Goal: Task Accomplishment & Management: Manage account settings

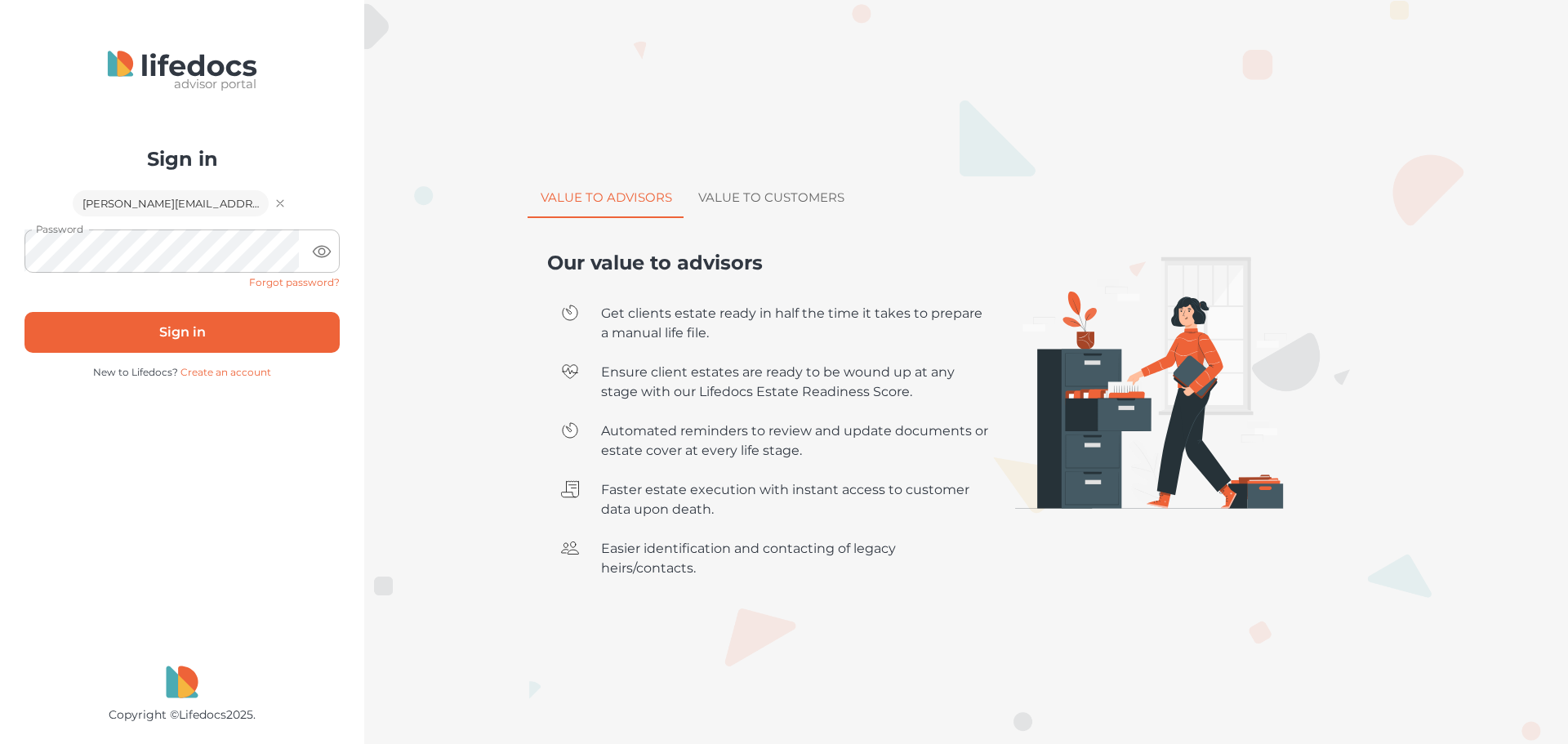
click at [173, 340] on button "Sign in" at bounding box center [182, 332] width 315 height 41
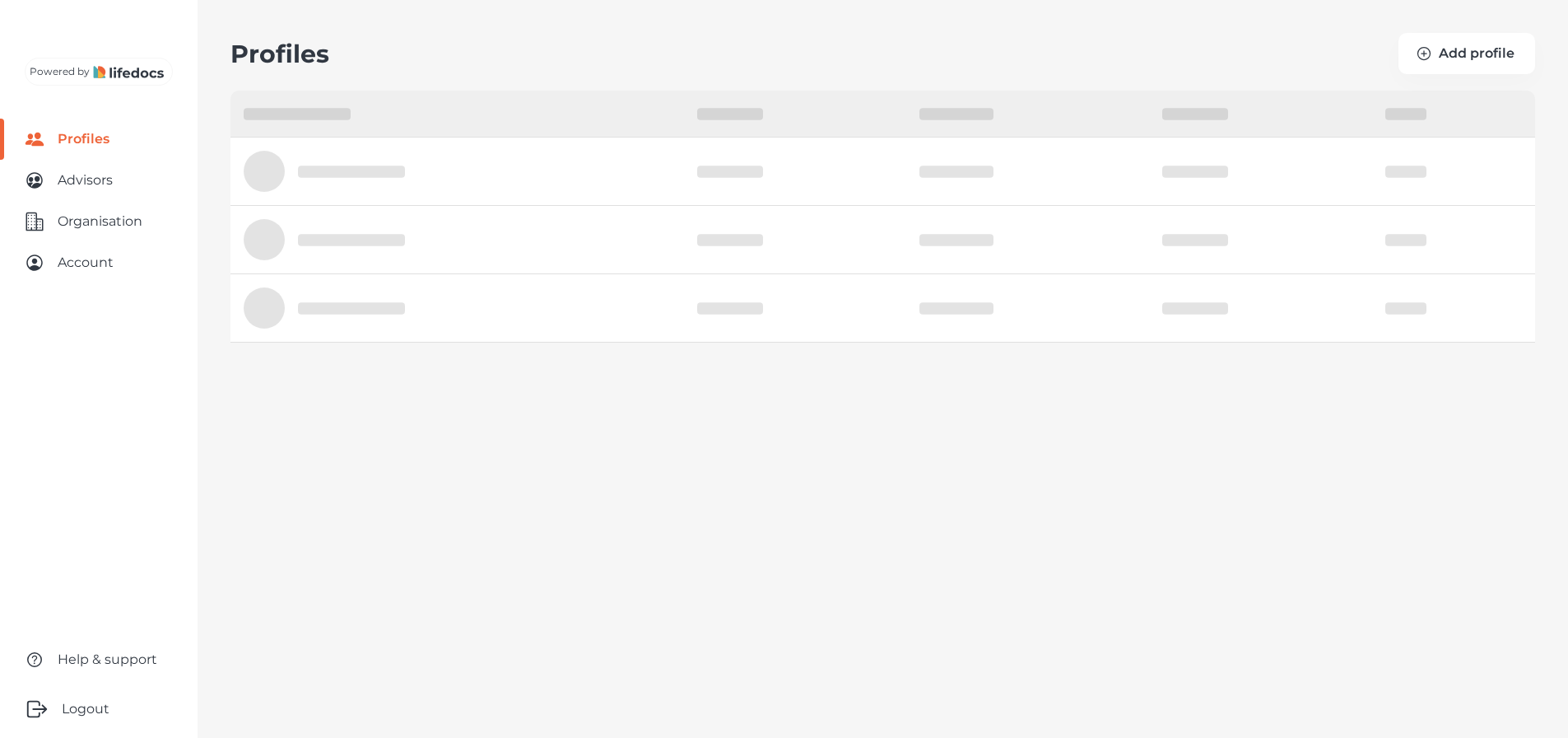
select select "10"
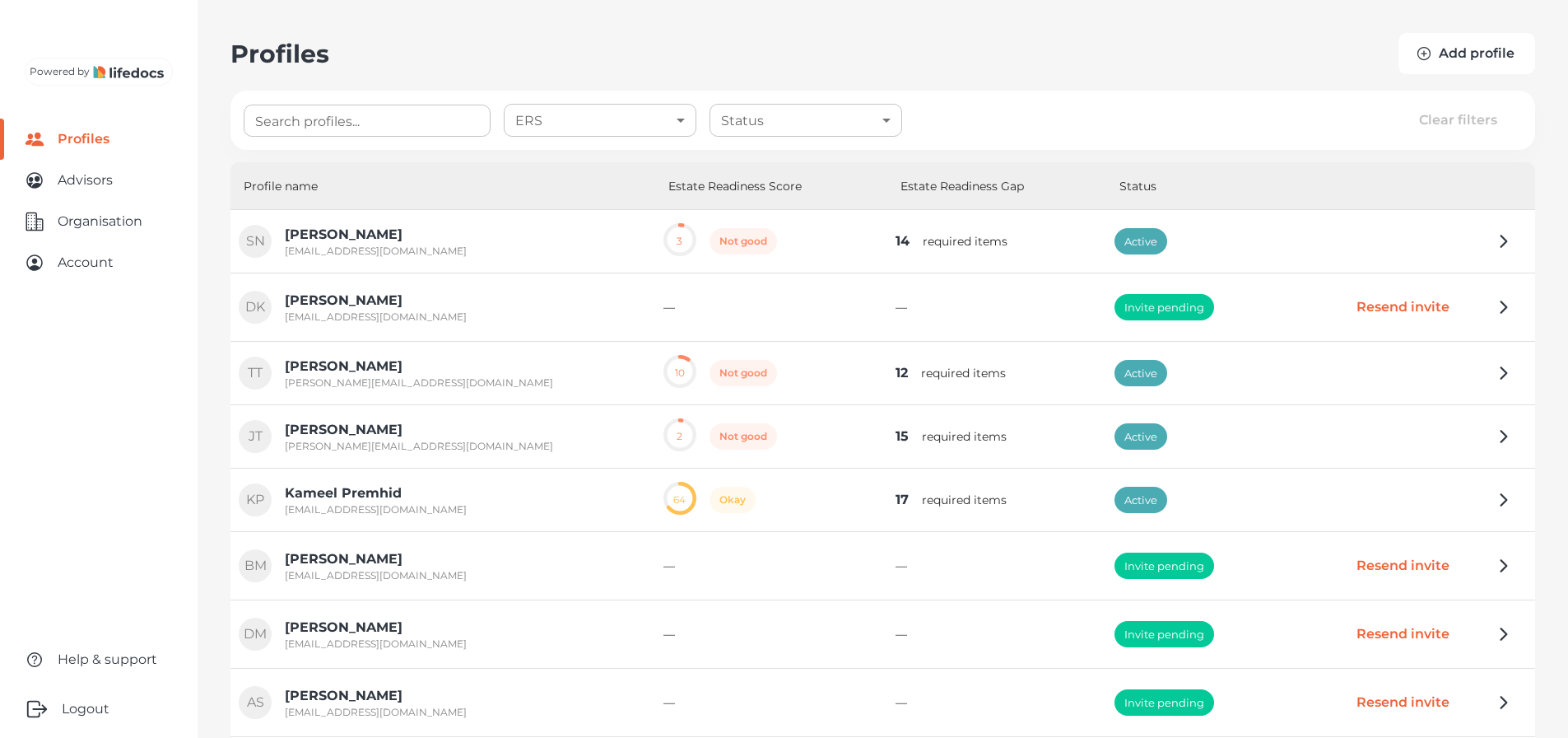
click at [1505, 41] on button "Add profile" at bounding box center [1467, 53] width 137 height 41
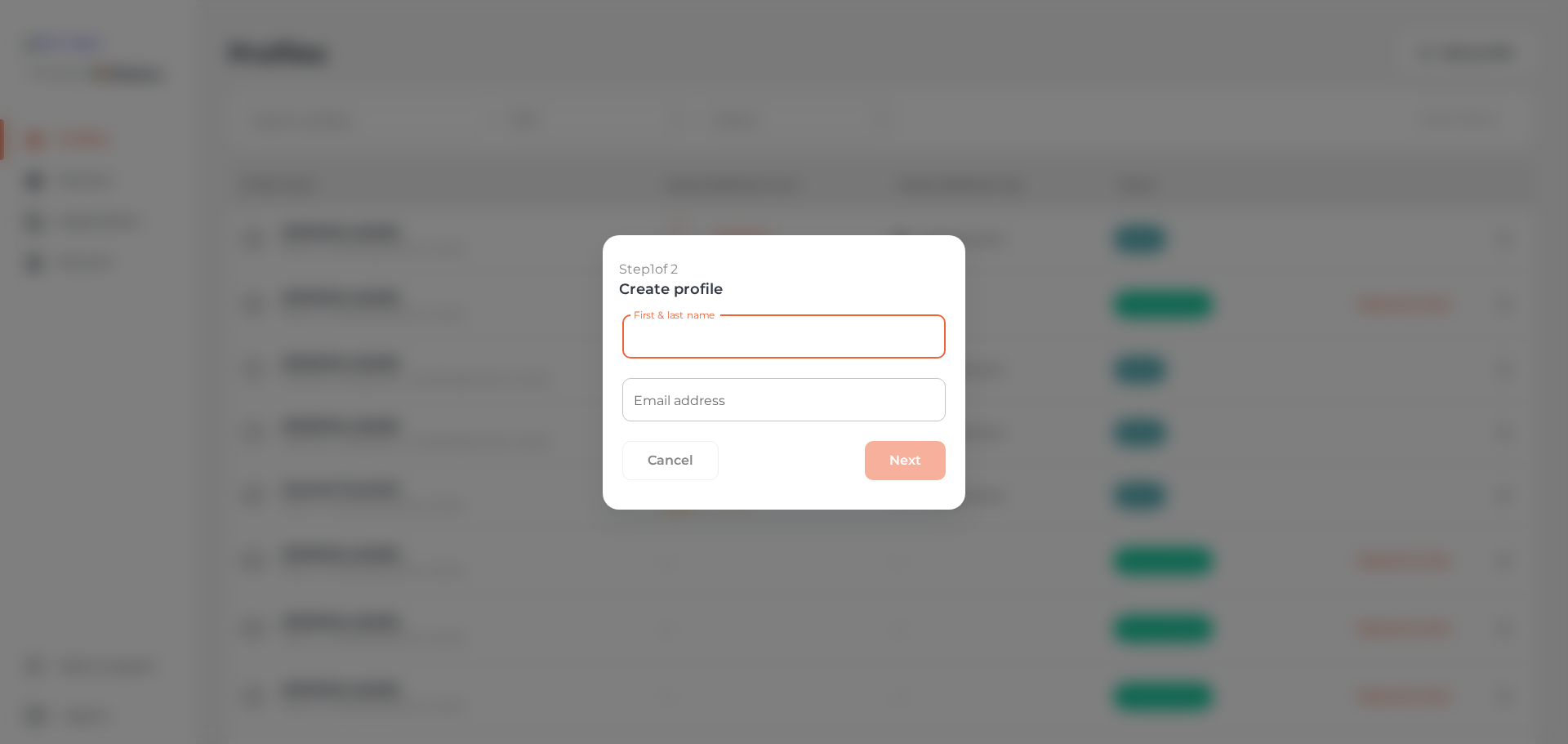
click at [706, 331] on input "First & last name" at bounding box center [784, 337] width 324 height 44
type input "[PERSON_NAME]"
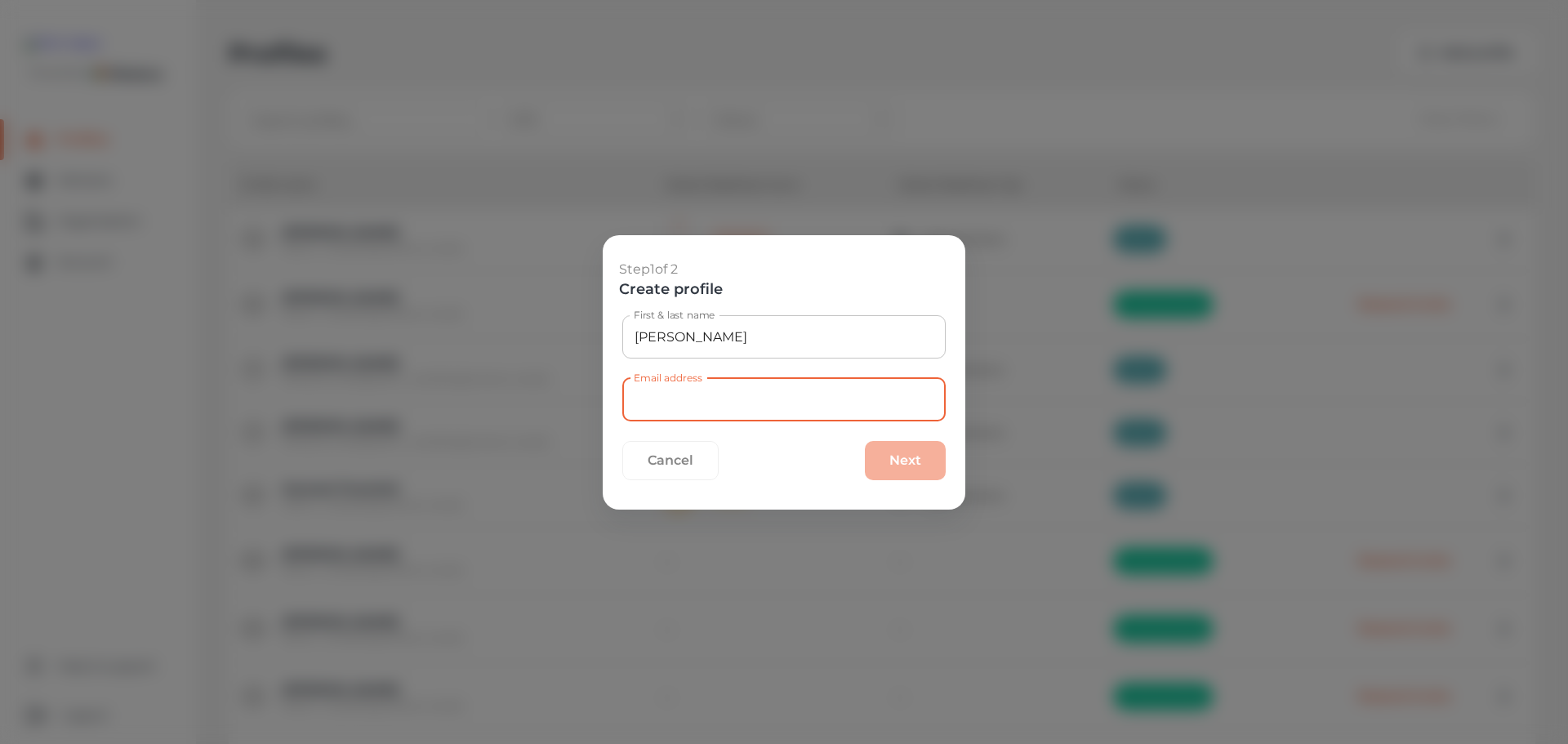
paste input "[EMAIL_ADDRESS][DOMAIN_NAME]"
type input "[EMAIL_ADDRESS][DOMAIN_NAME]"
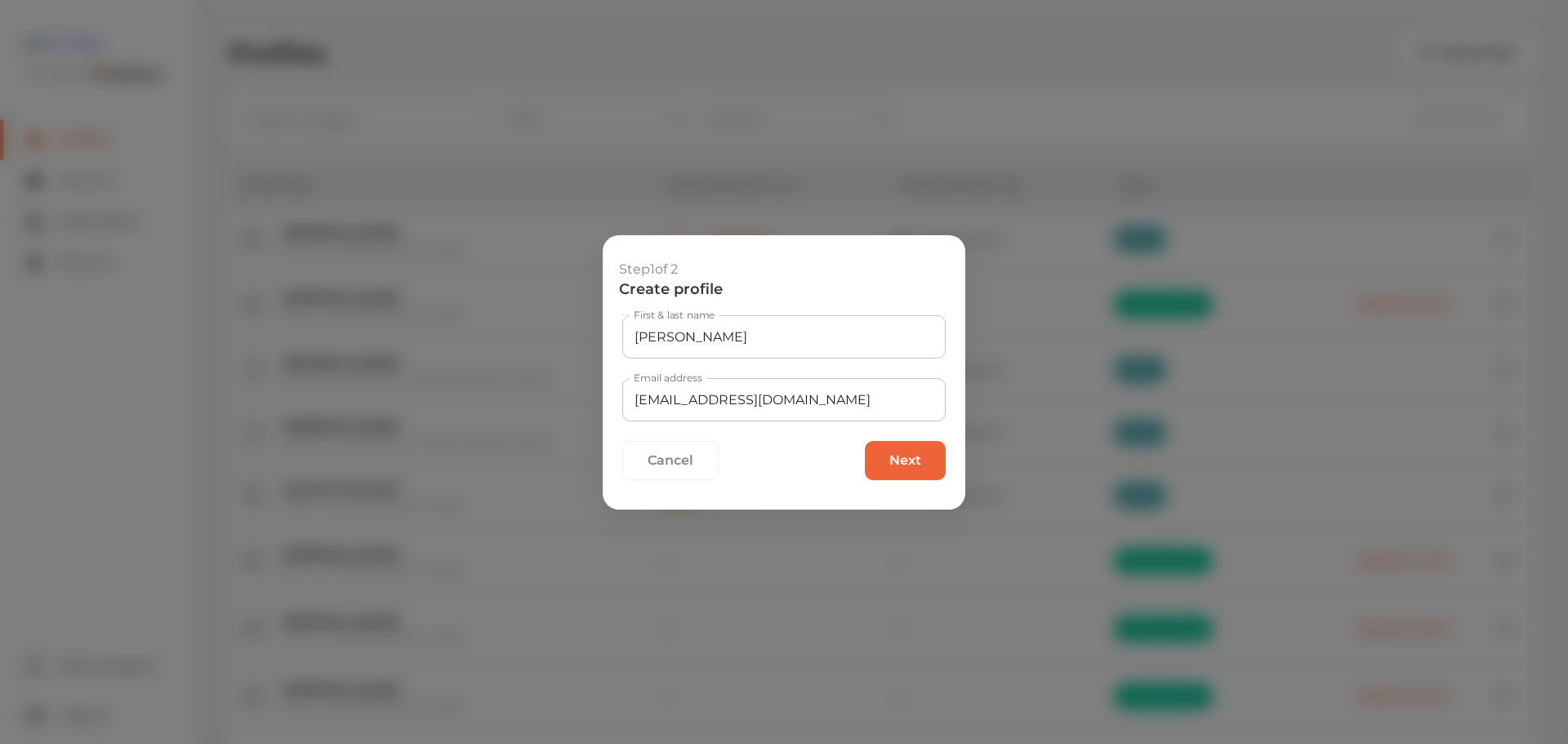
click at [902, 464] on button "Next" at bounding box center [905, 460] width 80 height 39
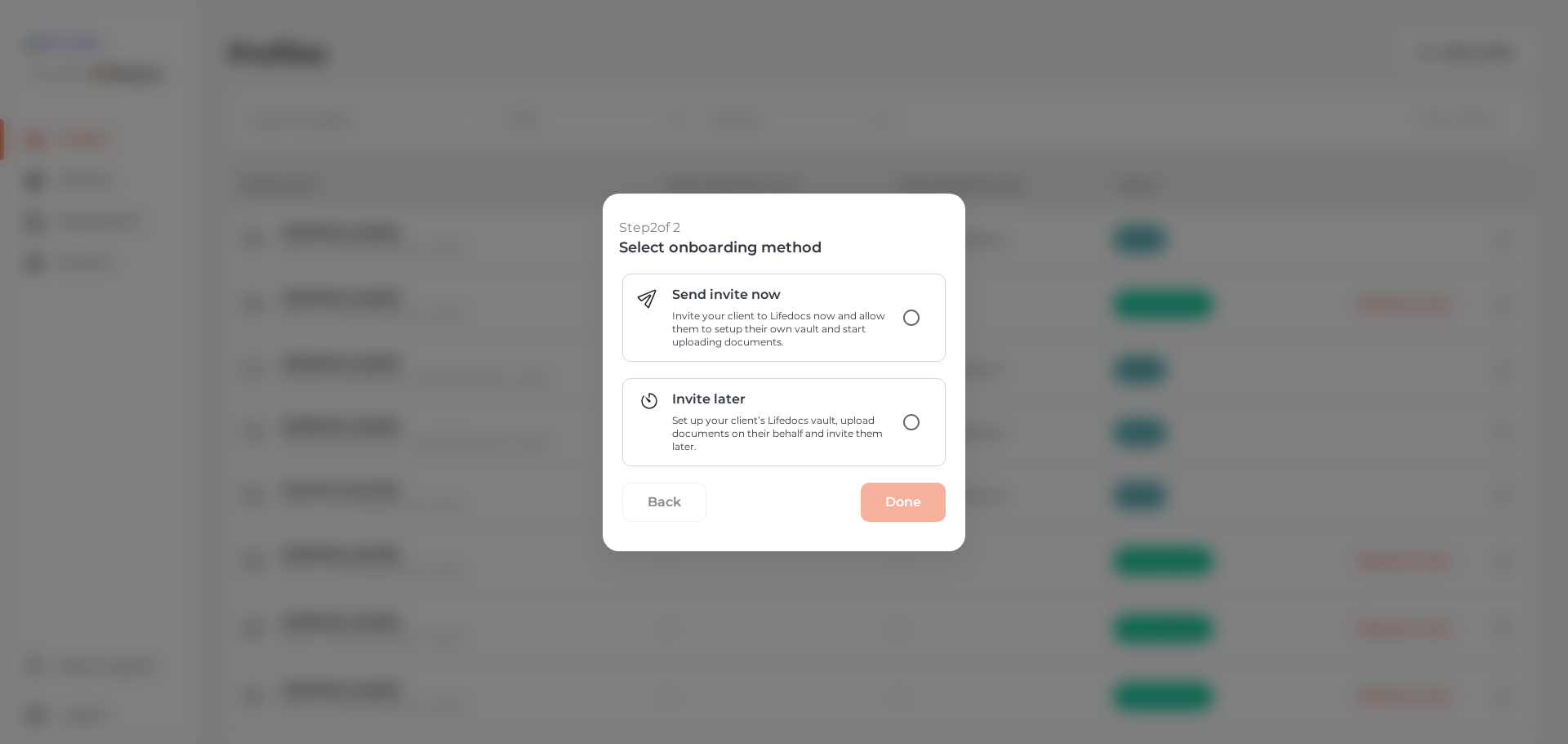
click at [871, 339] on p "Invite your client to Lifedocs now and allow them to setup their own vault and …" at bounding box center [783, 329] width 222 height 39
click at [895, 335] on input "Send invite now Invite your client to Lifedocs now and allow them to setup thei…" at bounding box center [911, 317] width 34 height 34
radio input "true"
click at [916, 510] on button "Done" at bounding box center [903, 502] width 85 height 39
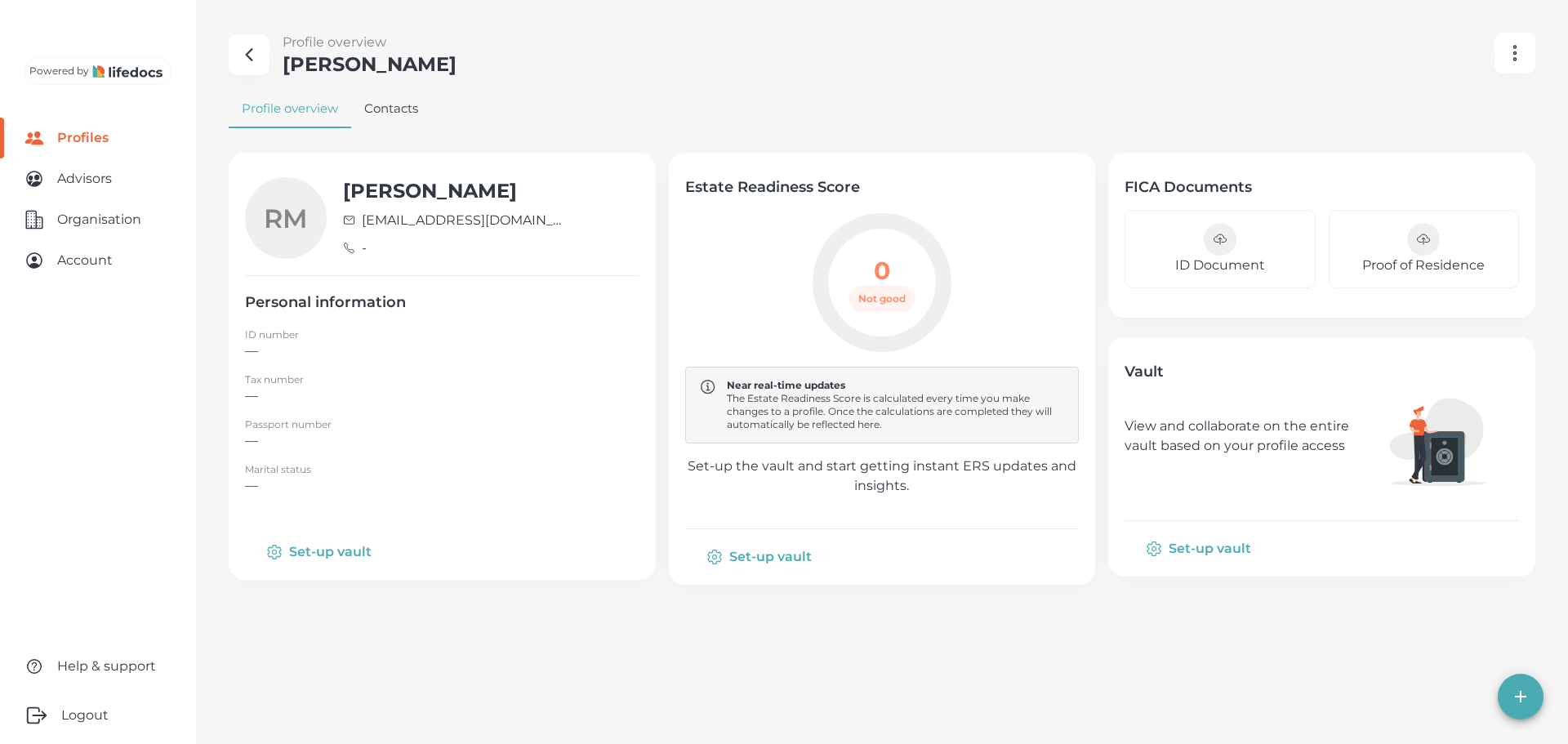
click at [350, 559] on button "Set-up vault" at bounding box center [320, 552] width 151 height 39
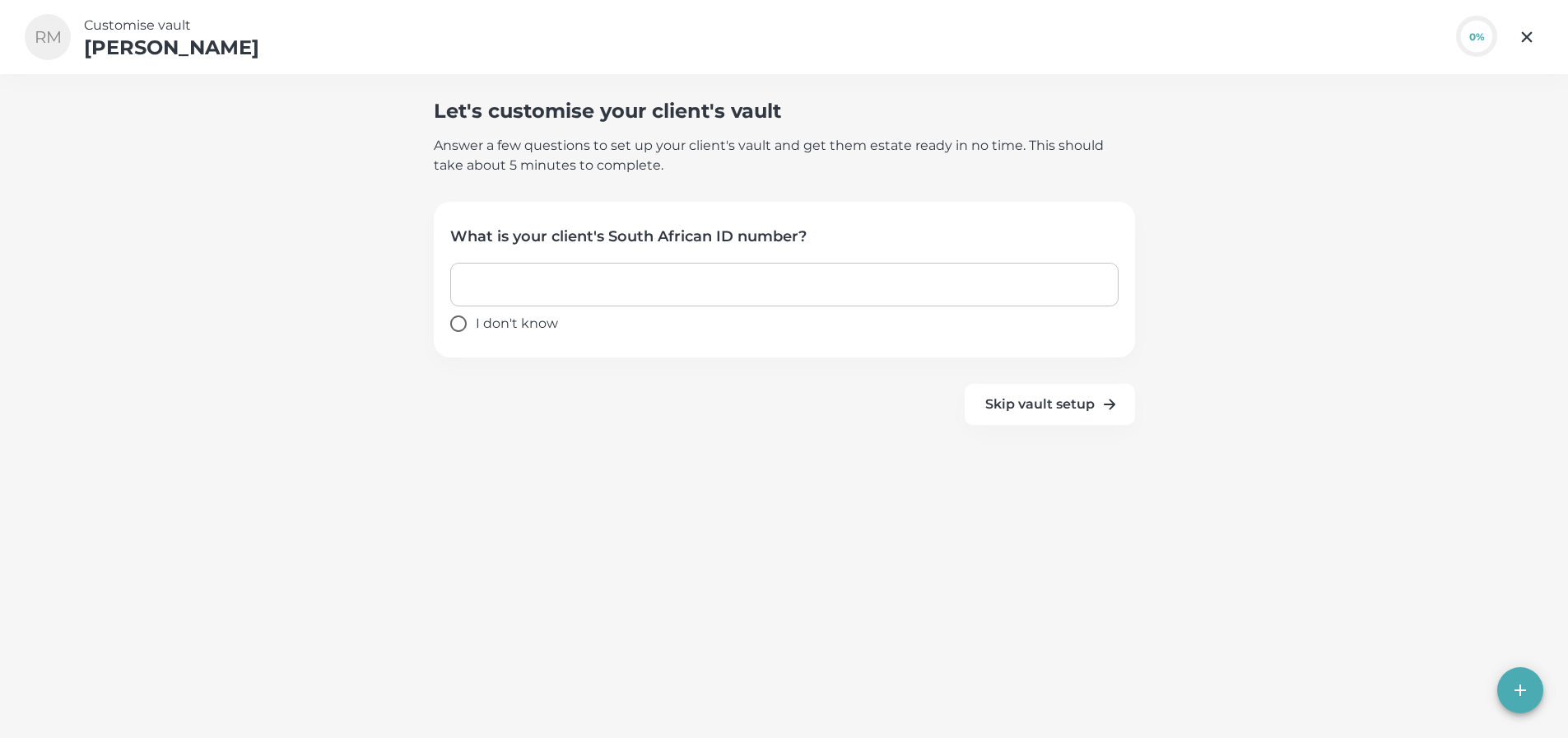
click at [637, 285] on input "text" at bounding box center [784, 285] width 669 height 44
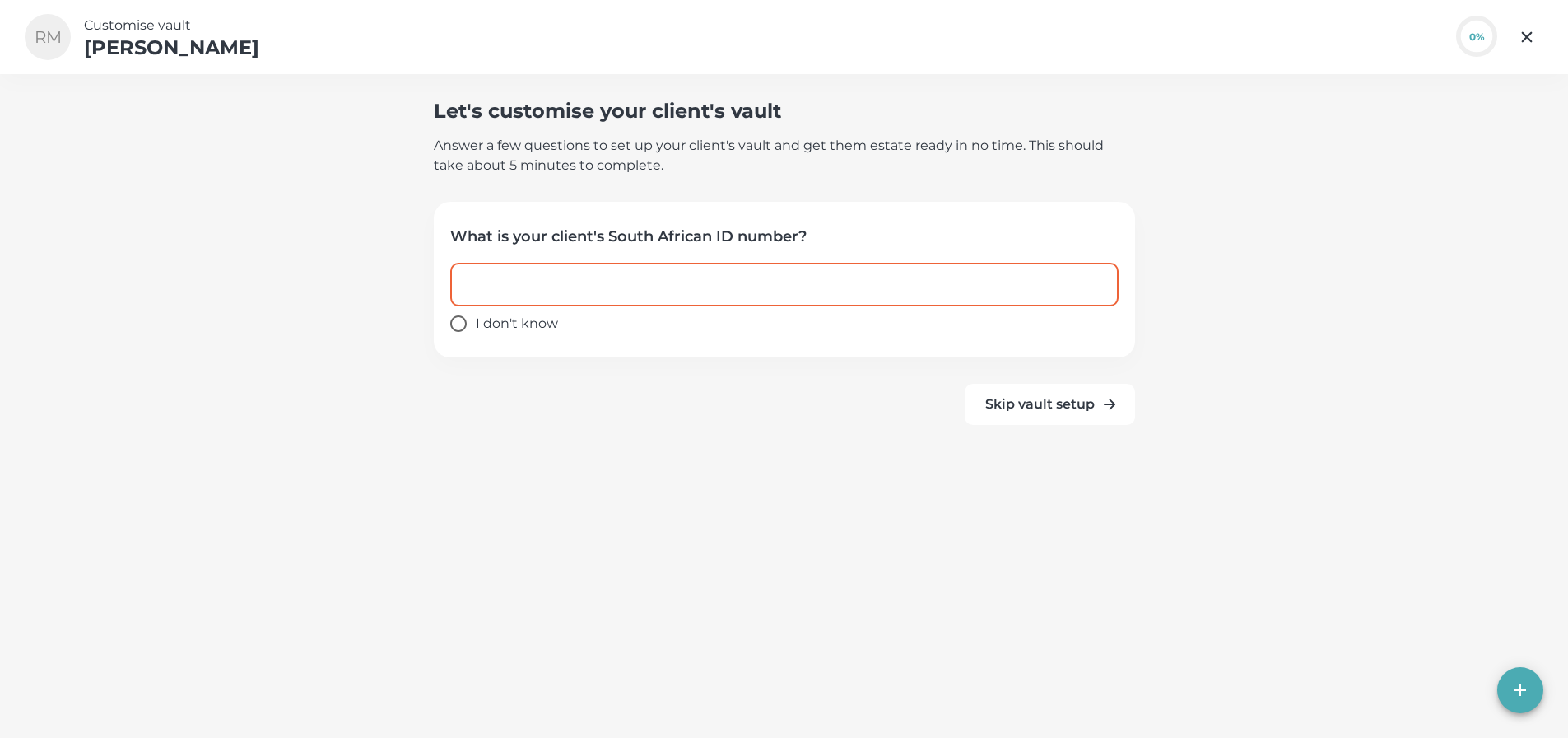
paste input "7401225260085"
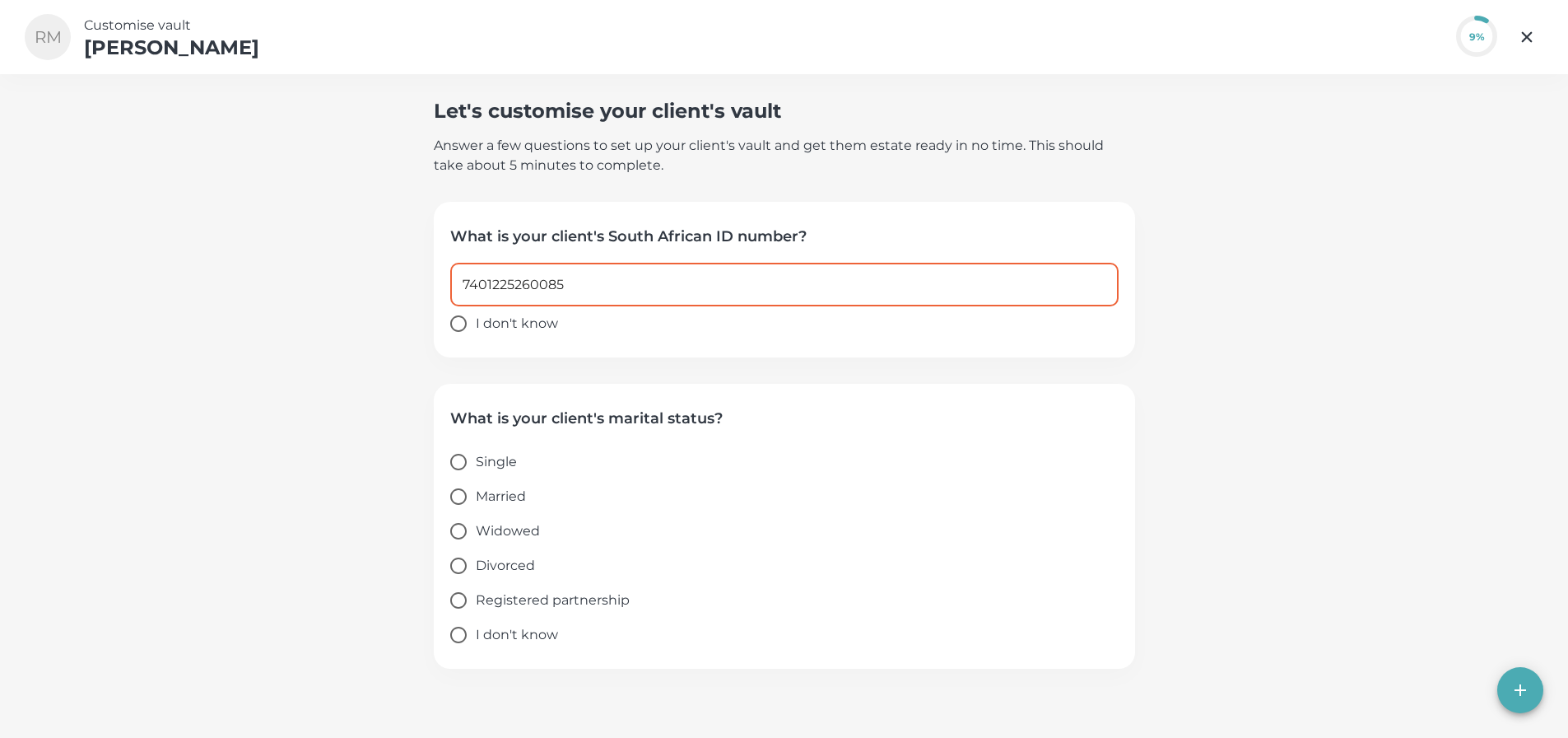
type input "7401225260085"
click at [1332, 462] on div "Let's customise your client's vault Answer a few questions to set up your clien…" at bounding box center [784, 369] width 1568 height 738
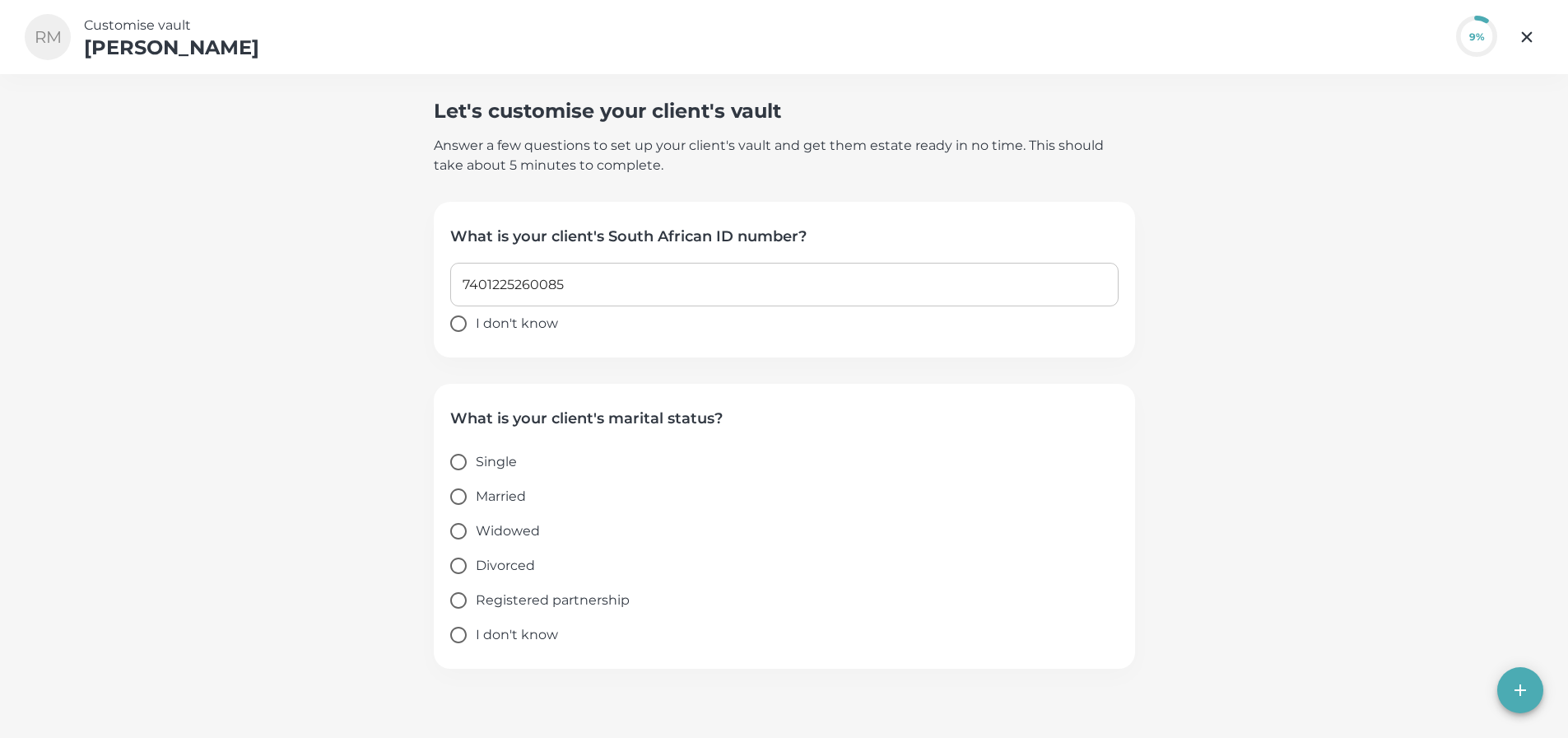
click at [1537, 36] on button "button" at bounding box center [1527, 36] width 33 height 33
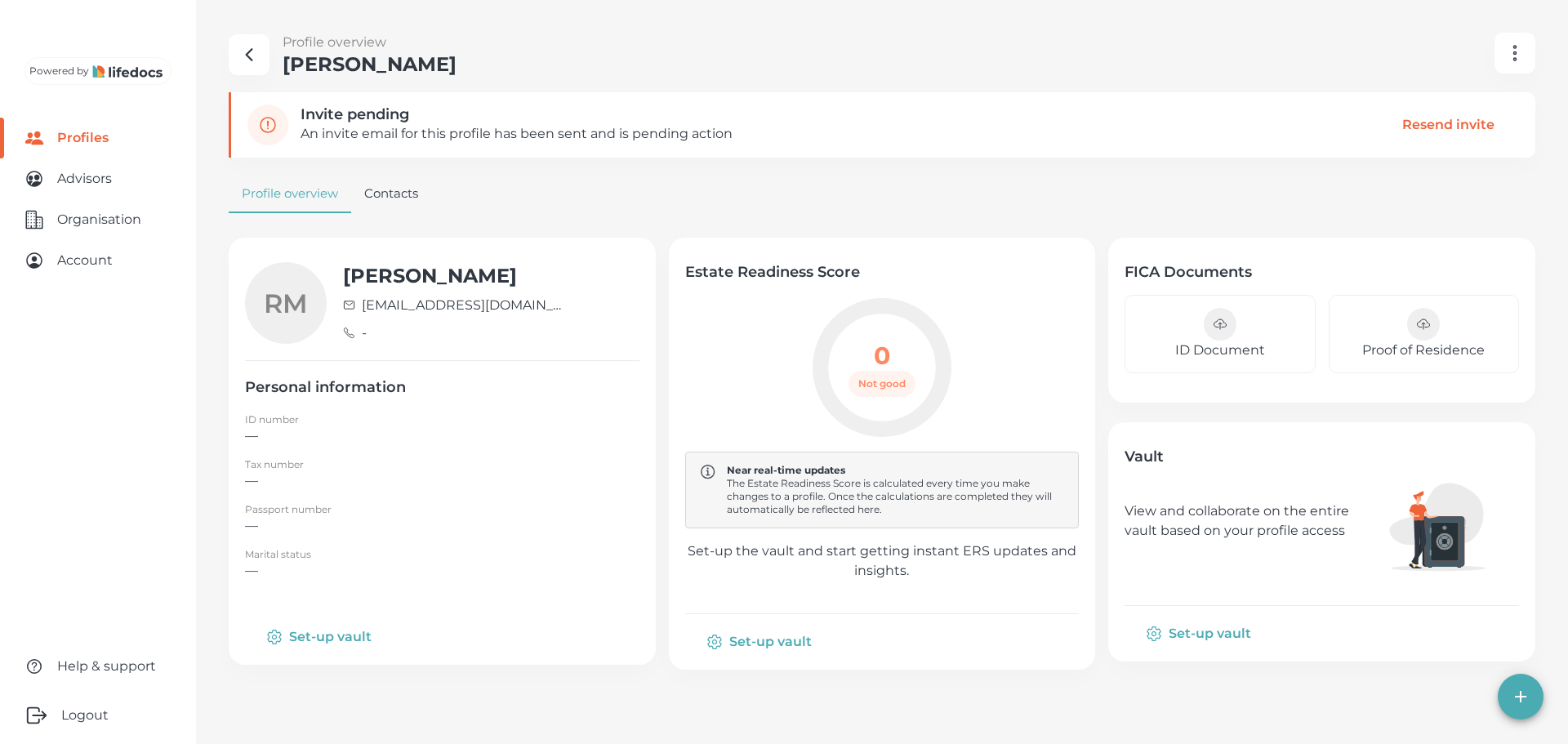
click at [1517, 57] on icon "manage profiles" at bounding box center [1514, 53] width 19 height 19
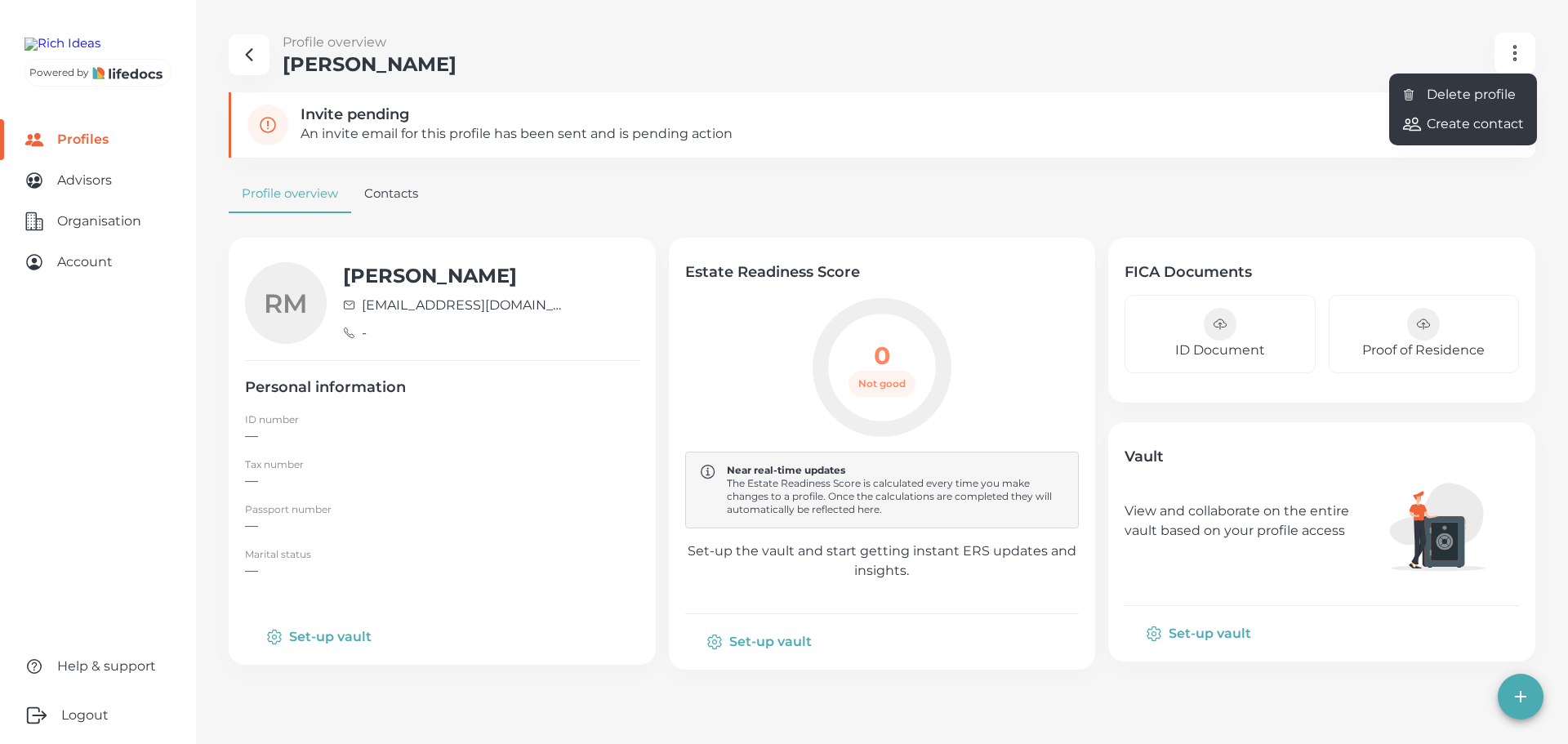
click at [101, 271] on div at bounding box center [784, 372] width 1568 height 744
click at [70, 160] on link "Profiles" at bounding box center [98, 139] width 196 height 41
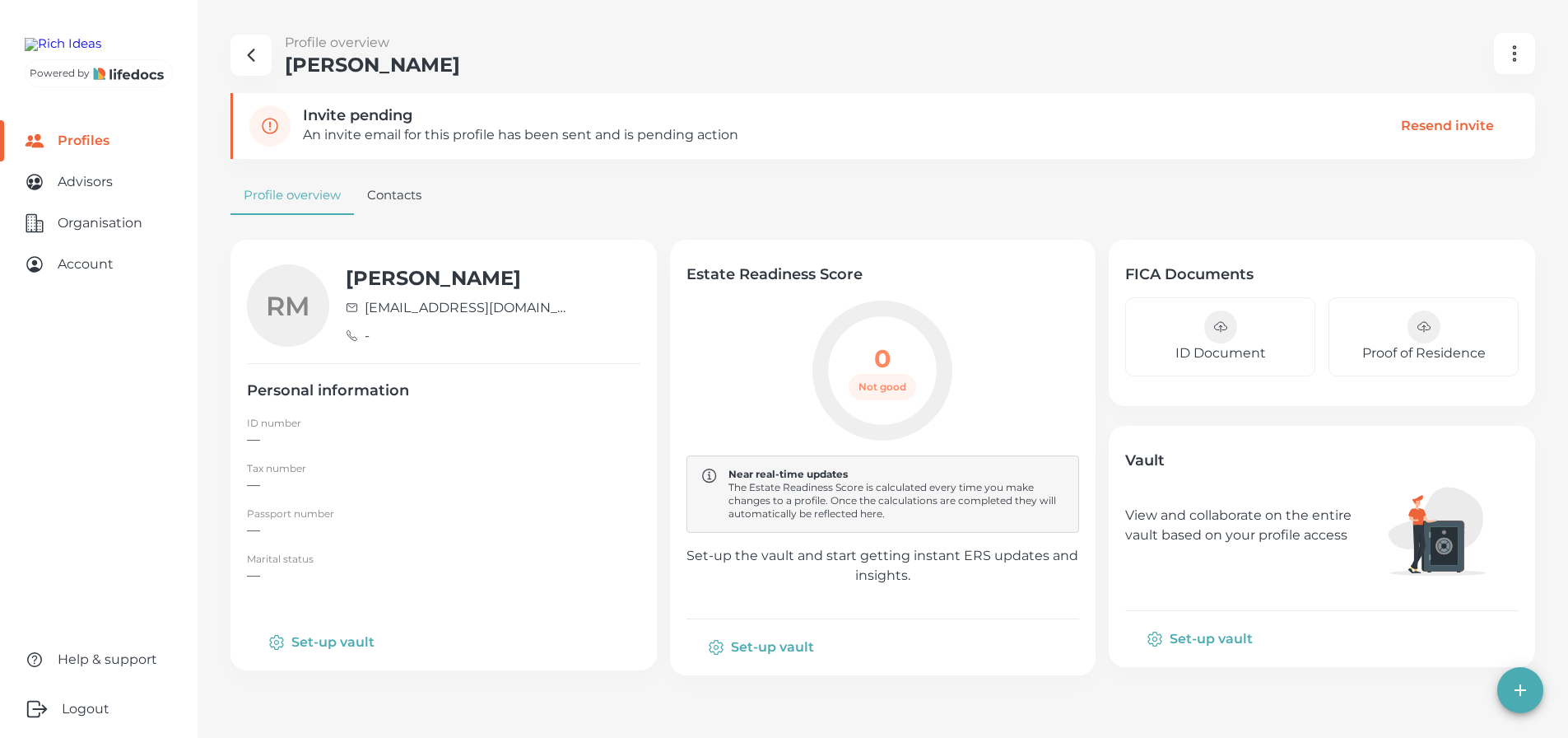
select select "10"
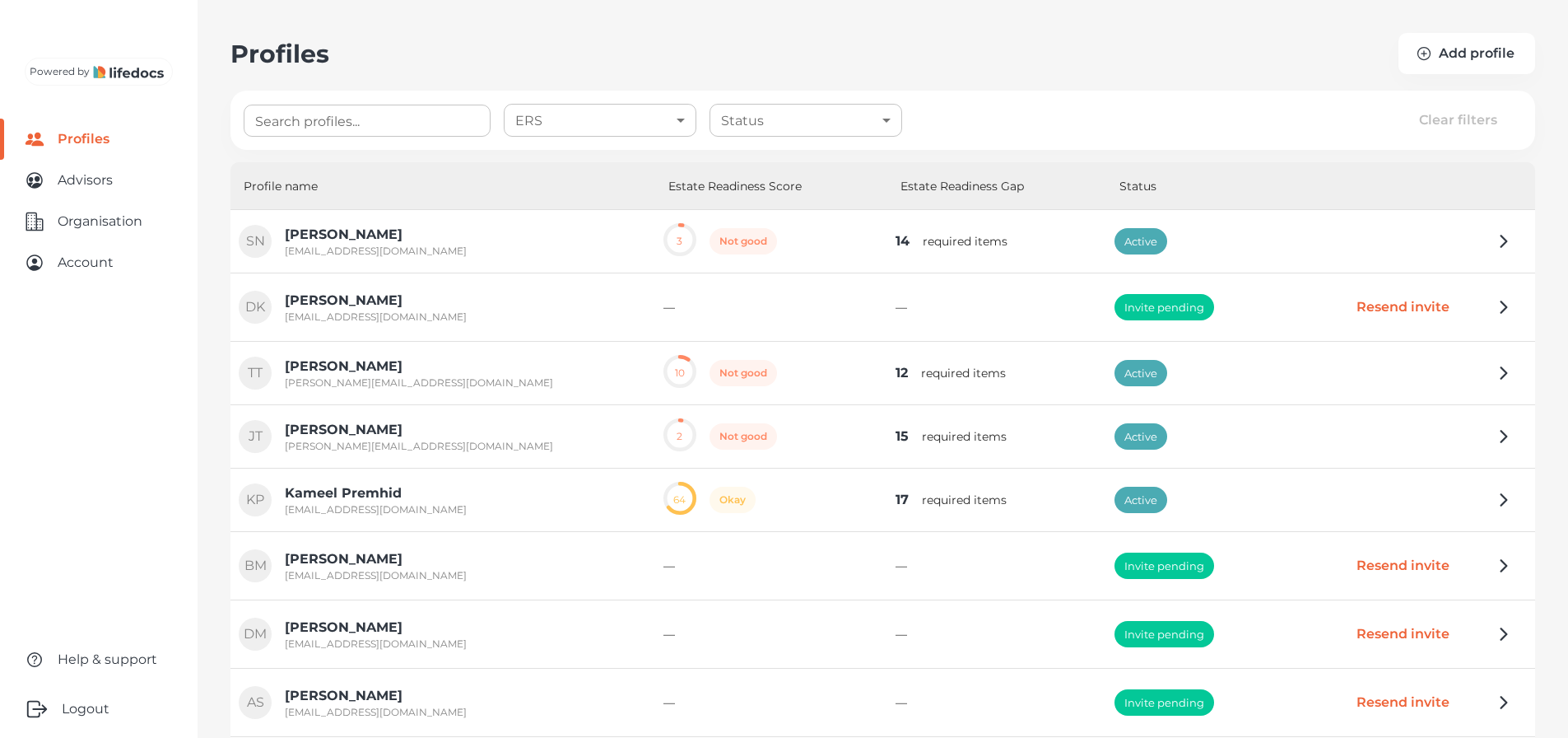
drag, startPoint x: 994, startPoint y: 308, endPoint x: 1281, endPoint y: 340, distance: 288.8
drag, startPoint x: 1281, startPoint y: 340, endPoint x: 691, endPoint y: 284, distance: 592.7
click at [691, 284] on td "—" at bounding box center [771, 307] width 232 height 68
click at [1511, 314] on icon "button" at bounding box center [1504, 307] width 19 height 19
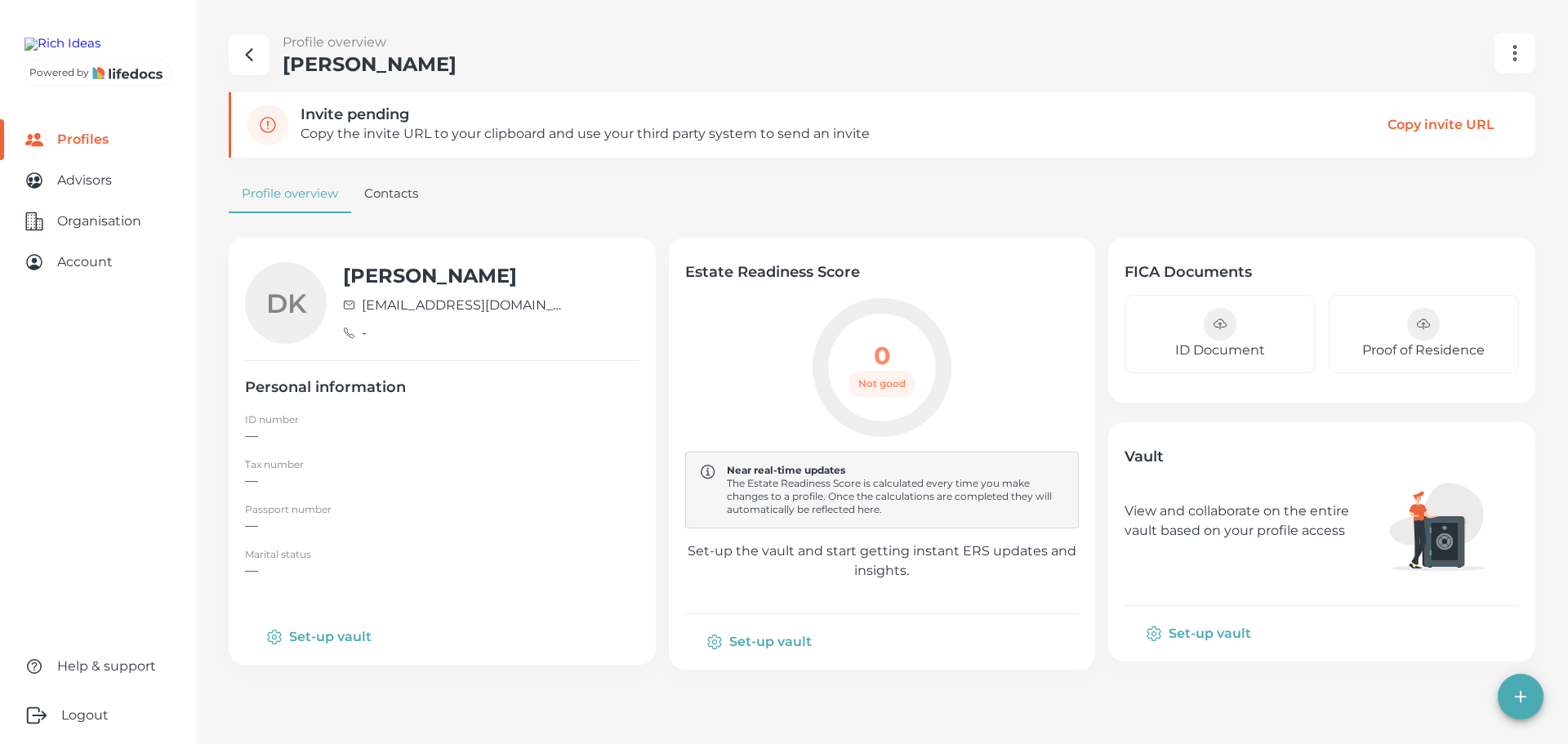
click at [1514, 60] on circle "manage profiles" at bounding box center [1515, 59] width 3 height 3
click at [1485, 88] on li "Delete profile" at bounding box center [1463, 94] width 148 height 29
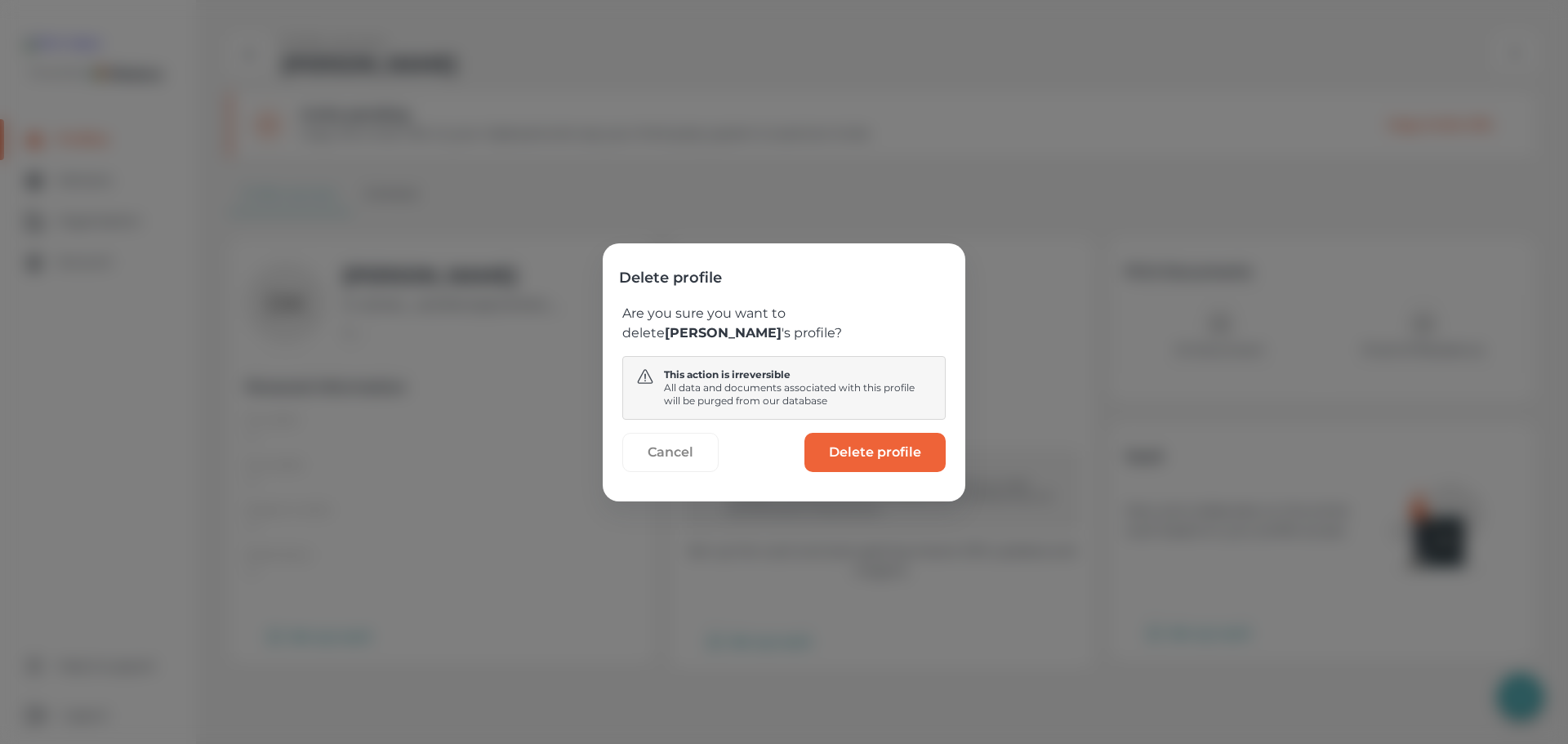
click at [896, 447] on profile "Delete profile" at bounding box center [875, 452] width 142 height 39
click at [885, 700] on icon "close" at bounding box center [882, 704] width 8 height 8
click at [683, 459] on button "Cancel" at bounding box center [670, 452] width 96 height 39
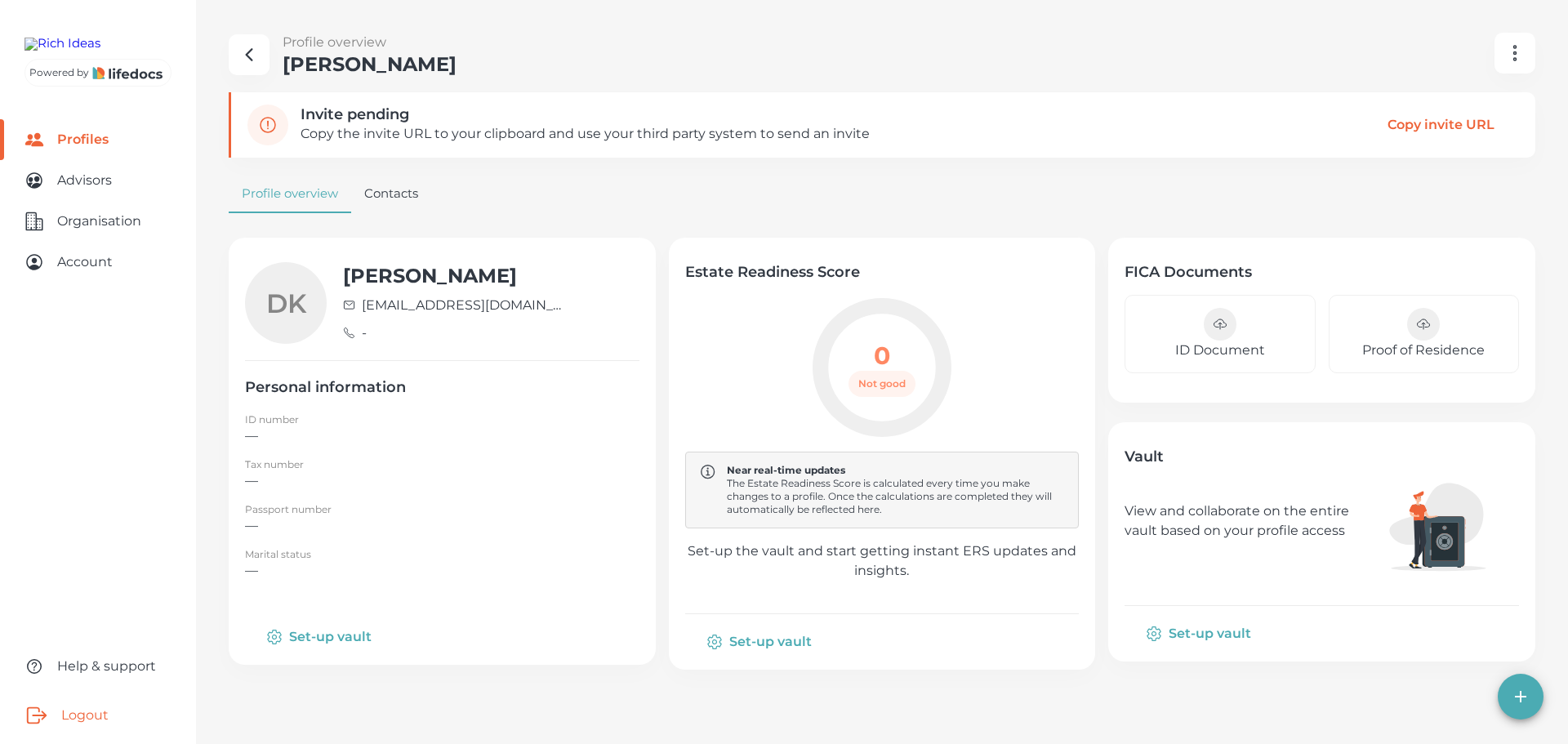
click at [62, 701] on button "Logout" at bounding box center [98, 715] width 196 height 57
